Goal: Navigation & Orientation: Find specific page/section

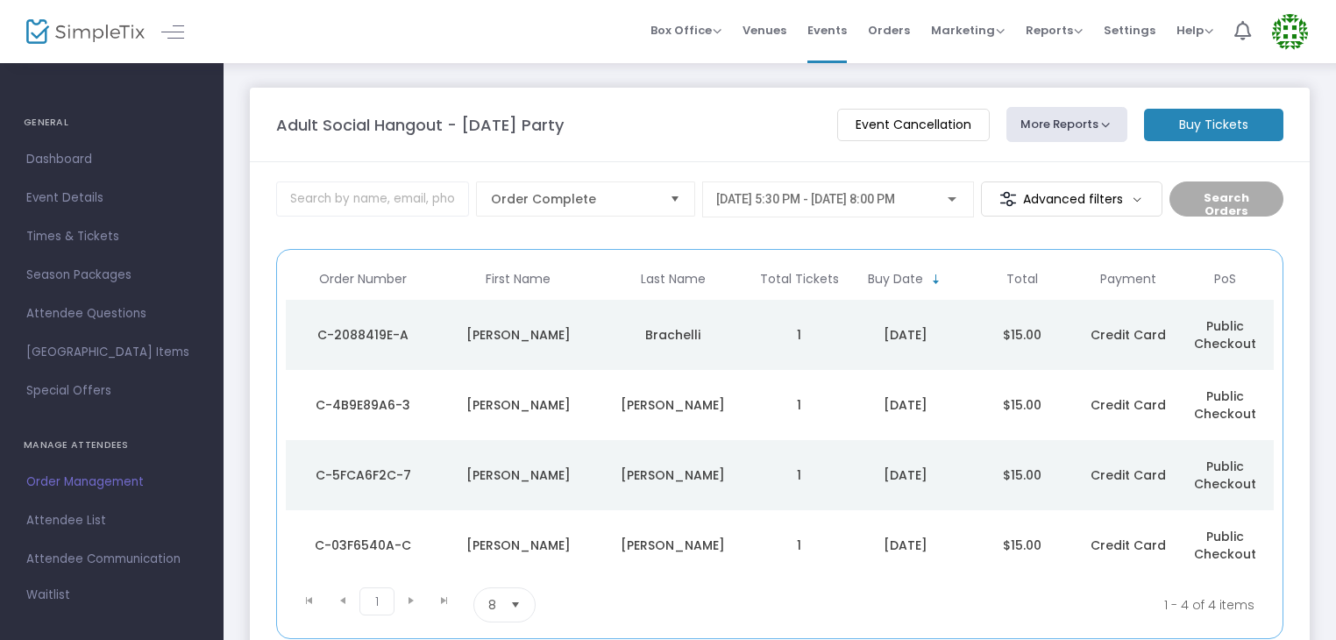
click at [42, 23] on img at bounding box center [85, 31] width 118 height 25
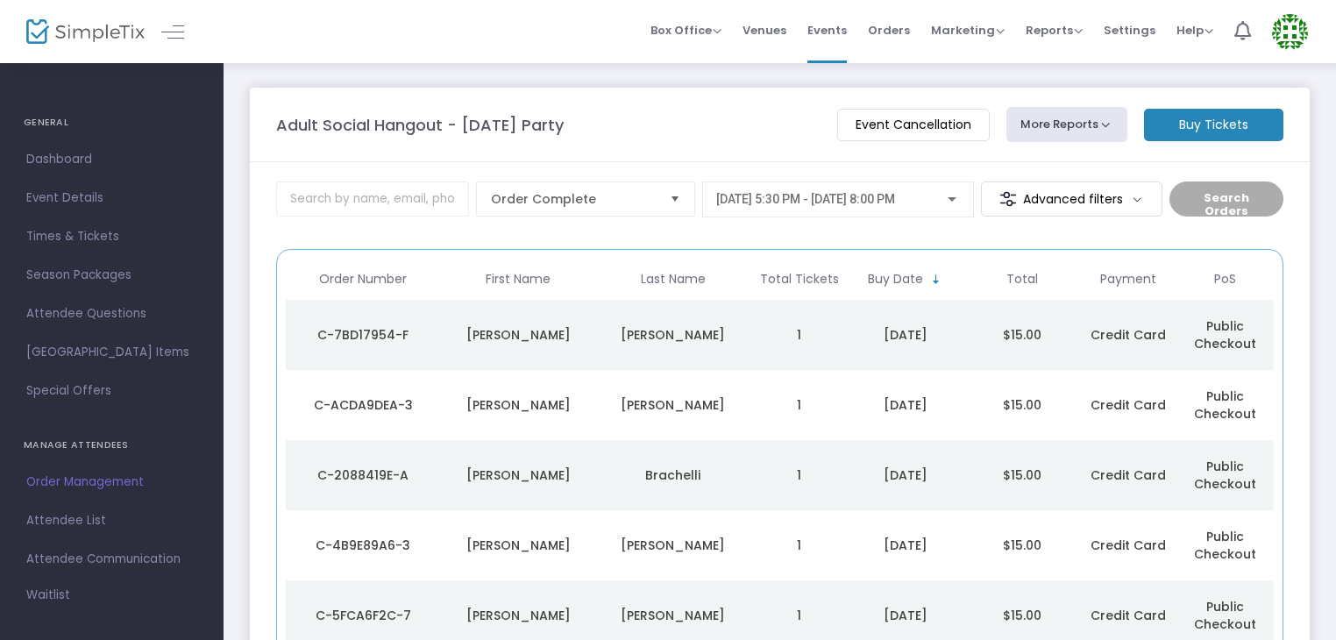
click at [48, 26] on img at bounding box center [85, 31] width 118 height 25
